Goal: Find specific page/section: Find specific page/section

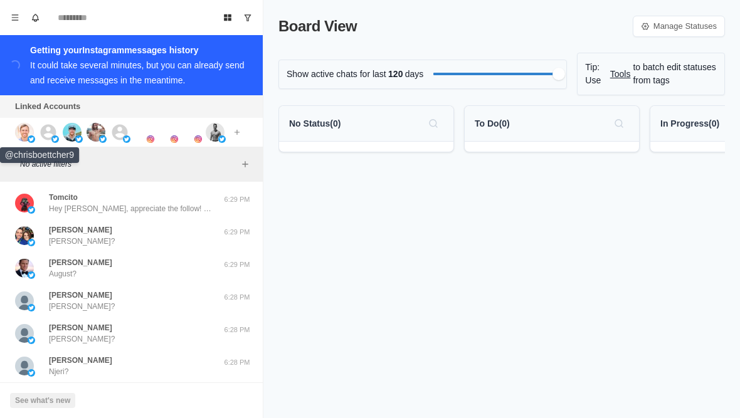
click at [24, 132] on img at bounding box center [24, 132] width 19 height 19
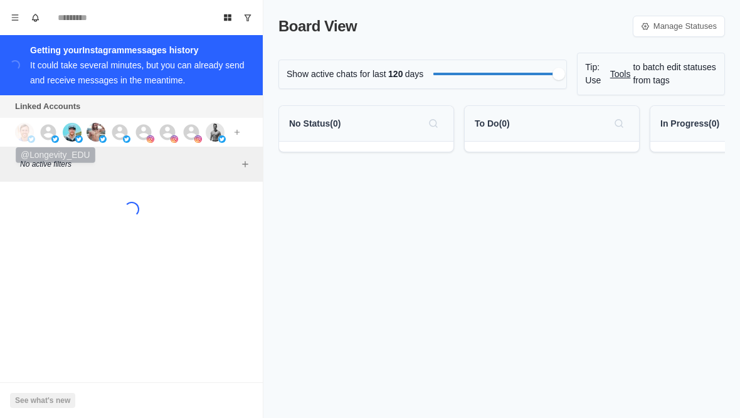
click at [43, 137] on icon at bounding box center [49, 132] width 16 height 16
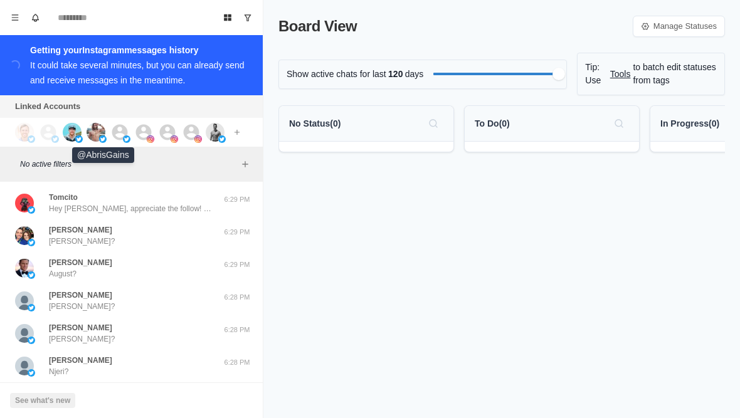
click at [93, 136] on img at bounding box center [96, 132] width 19 height 19
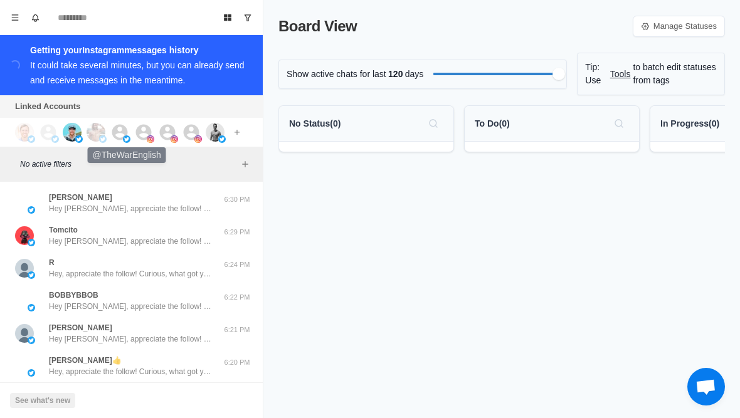
click at [120, 133] on icon at bounding box center [120, 132] width 16 height 16
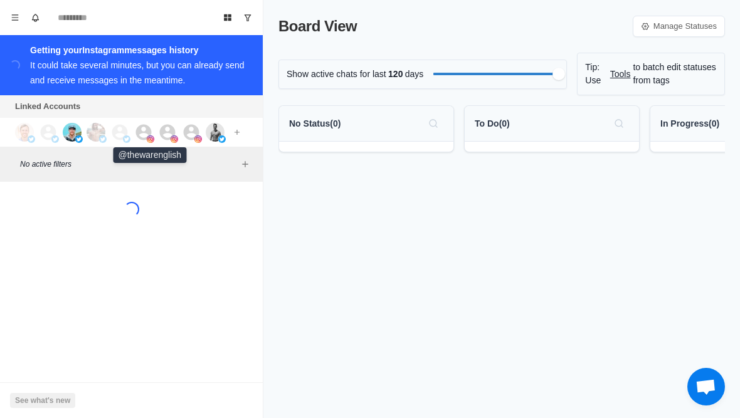
click at [140, 135] on icon at bounding box center [143, 132] width 19 height 19
click at [167, 133] on icon at bounding box center [168, 132] width 16 height 16
click at [191, 139] on icon at bounding box center [192, 132] width 16 height 16
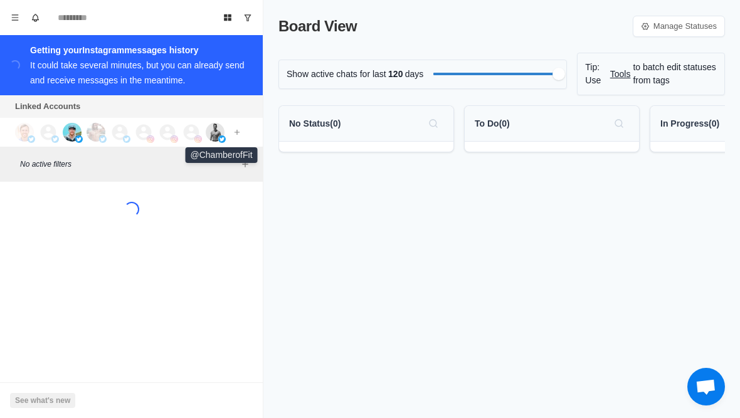
click at [211, 132] on img at bounding box center [215, 132] width 19 height 19
click at [9, 17] on button "Menu" at bounding box center [15, 18] width 20 height 20
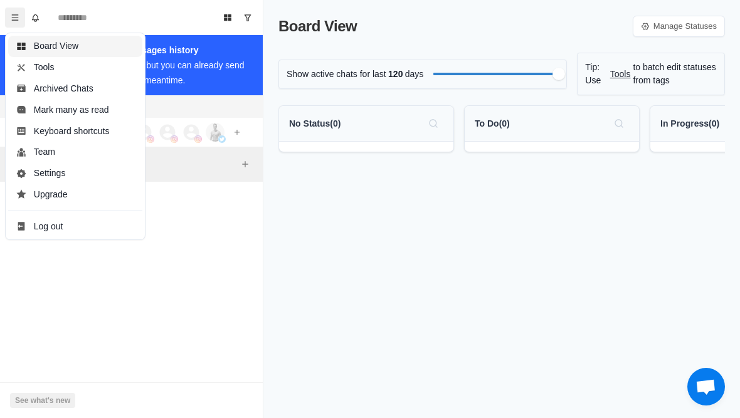
click at [38, 43] on button "Board View" at bounding box center [75, 46] width 134 height 21
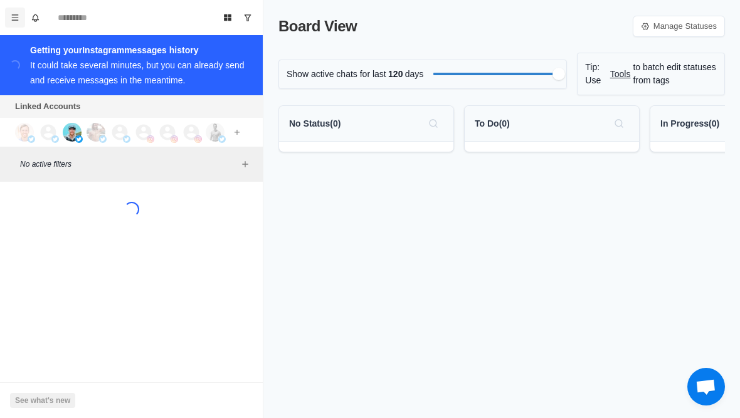
click at [16, 21] on icon "Menu" at bounding box center [15, 17] width 9 height 9
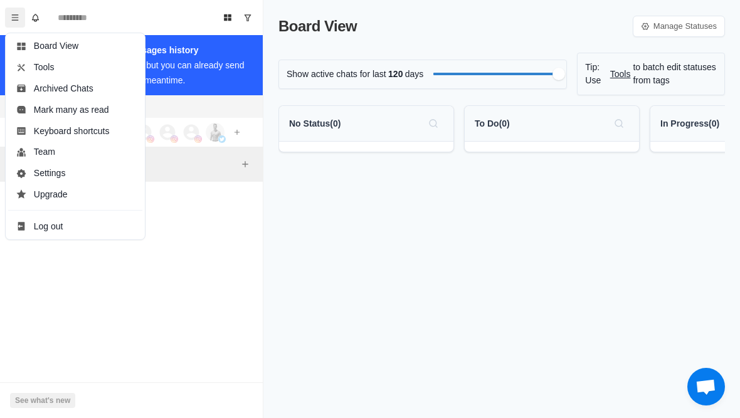
click at [11, 18] on icon "Menu" at bounding box center [15, 17] width 9 height 9
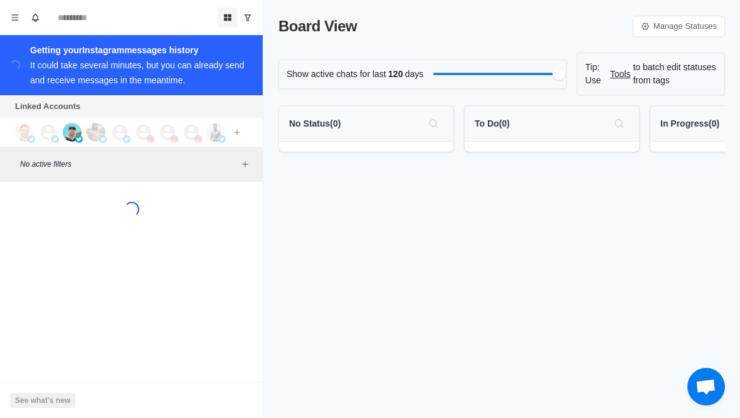
click at [222, 16] on button "Board View" at bounding box center [228, 18] width 20 height 20
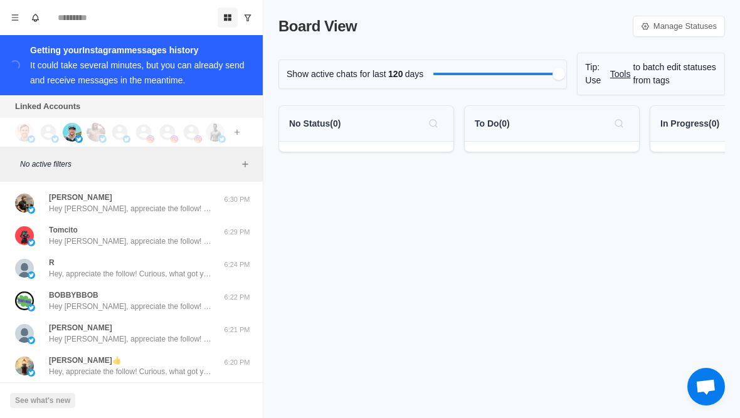
click at [221, 19] on button "Board View" at bounding box center [228, 18] width 20 height 20
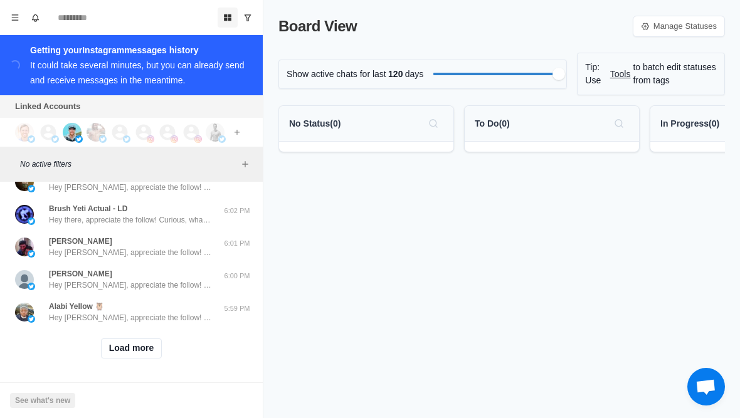
scroll to position [512, 0]
click at [110, 351] on button "Load more" at bounding box center [131, 349] width 61 height 20
